Goal: Find contact information: Find contact information

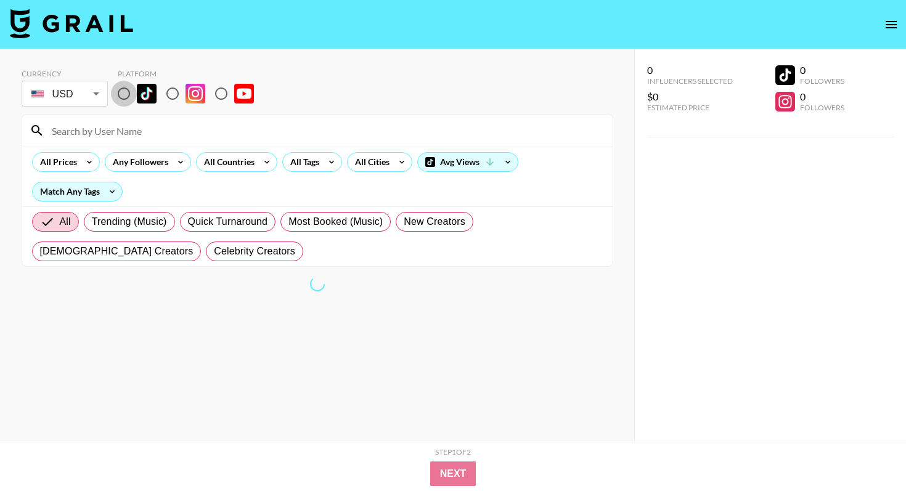
click at [129, 97] on input "radio" at bounding box center [124, 94] width 26 height 26
radio input "true"
click at [157, 121] on input at bounding box center [324, 131] width 561 height 20
paste input "itsari.aleise"
type input "itsari.aleise"
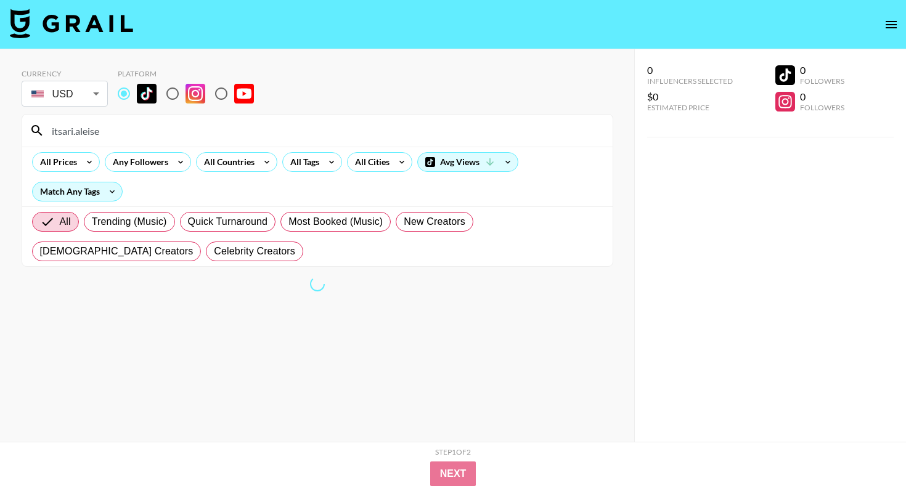
click at [445, 90] on div "Currency USD USD ​ Platform" at bounding box center [318, 89] width 592 height 40
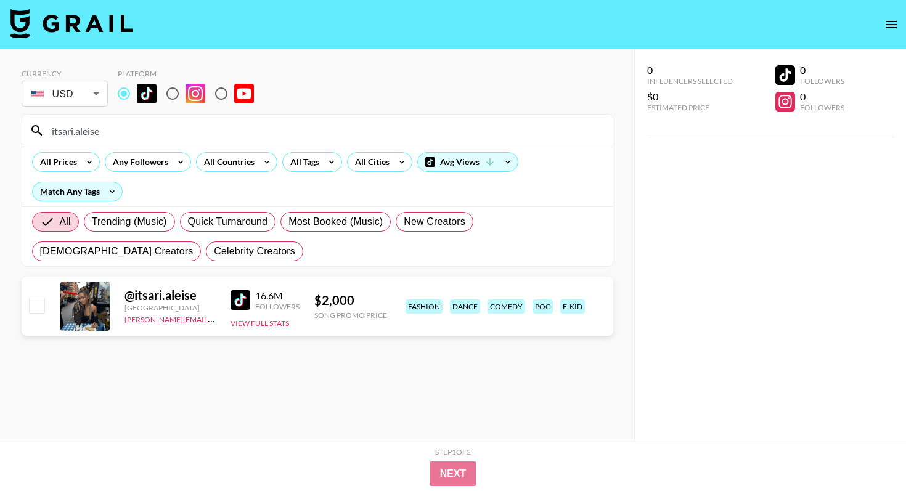
click at [418, 339] on div "@ itsari.aleise [GEOGRAPHIC_DATA] [PERSON_NAME][EMAIL_ADDRESS][DOMAIN_NAME] 16.…" at bounding box center [318, 309] width 592 height 64
drag, startPoint x: 214, startPoint y: 321, endPoint x: 126, endPoint y: 319, distance: 88.2
click at [126, 319] on div "[PERSON_NAME][EMAIL_ADDRESS][DOMAIN_NAME]" at bounding box center [170, 319] width 91 height 12
copy link "[PERSON_NAME][EMAIL_ADDRESS][DOMAIN_NAME]"
click at [477, 59] on div "Currency USD USD ​ Platform itsari.aleise All Prices Any Followers All Countrie…" at bounding box center [317, 270] width 635 height 442
